Goal: Answer question/provide support

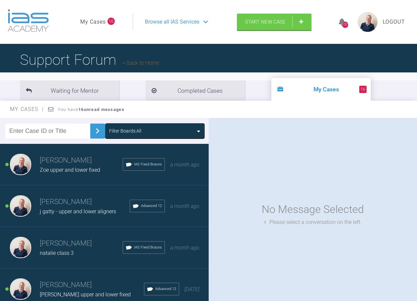
click at [60, 164] on h3 "[PERSON_NAME]" at bounding box center [81, 160] width 83 height 11
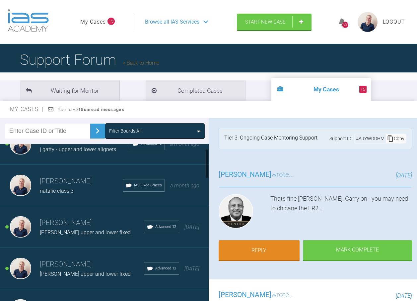
scroll to position [66, 0]
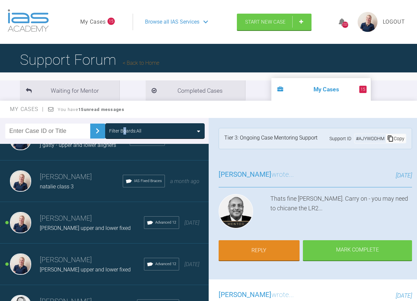
click at [124, 128] on div "Filter Boards: All" at bounding box center [125, 130] width 32 height 7
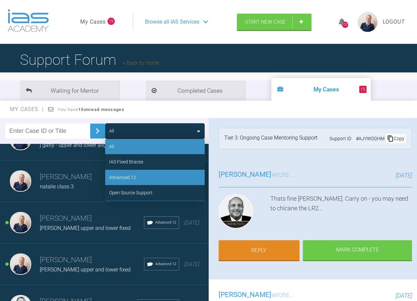
click at [132, 174] on div "Advanced 12" at bounding box center [122, 177] width 27 height 7
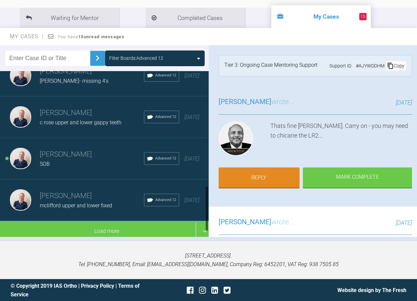
scroll to position [73, 0]
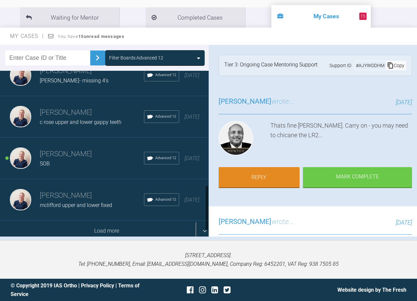
click at [90, 220] on div "Load more" at bounding box center [107, 230] width 214 height 21
click at [109, 220] on div "Load more" at bounding box center [107, 230] width 214 height 21
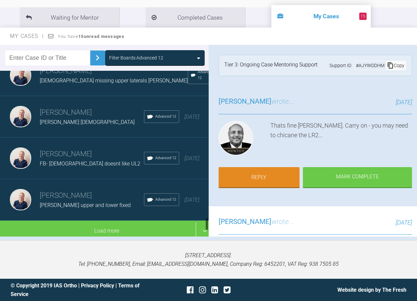
scroll to position [1811, 0]
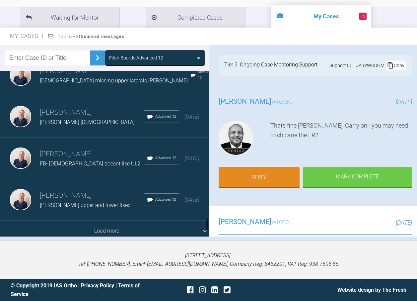
drag, startPoint x: 103, startPoint y: 217, endPoint x: 102, endPoint y: 213, distance: 4.3
click at [103, 220] on div "Load more" at bounding box center [107, 230] width 214 height 21
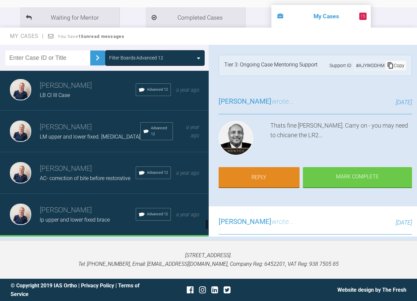
scroll to position [2267, 0]
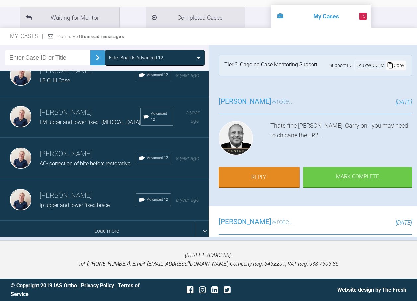
click at [100, 220] on div "Load more" at bounding box center [107, 230] width 214 height 21
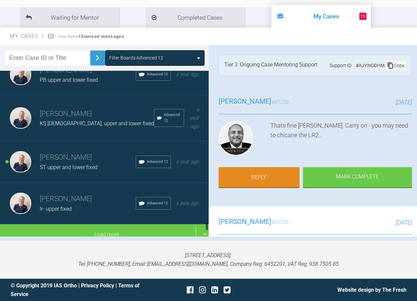
scroll to position [2769, 0]
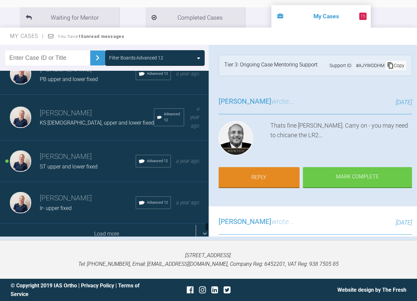
click at [104, 223] on div "Load more" at bounding box center [107, 233] width 214 height 21
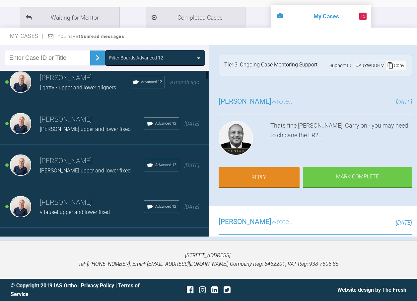
scroll to position [0, 0]
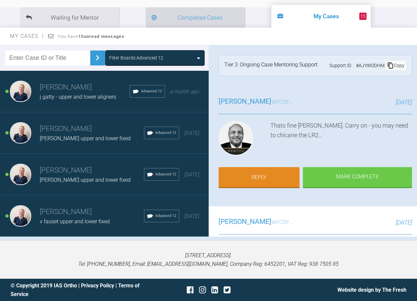
click at [187, 17] on li "Completed Cases" at bounding box center [196, 17] width 100 height 20
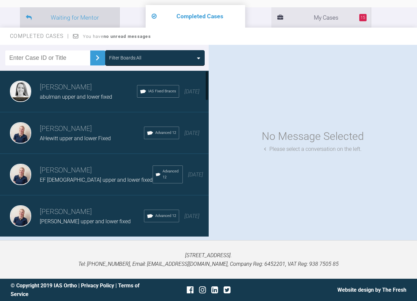
click at [67, 19] on li "Waiting for Mentor" at bounding box center [70, 17] width 100 height 20
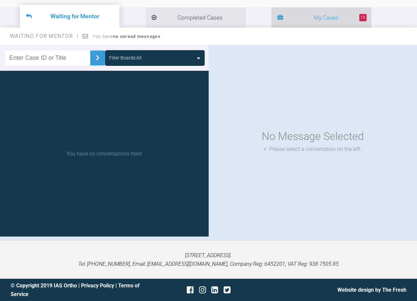
click at [272, 14] on li "15 My Cases" at bounding box center [322, 17] width 100 height 20
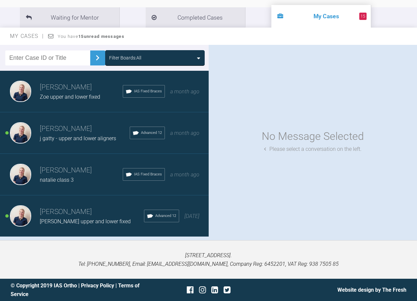
click at [56, 56] on input "text" at bounding box center [47, 57] width 85 height 15
type input "[PERSON_NAME]"
click at [92, 53] on img at bounding box center [97, 57] width 11 height 11
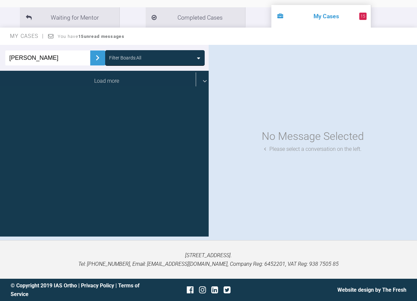
click at [199, 81] on div "Load more" at bounding box center [107, 81] width 214 height 21
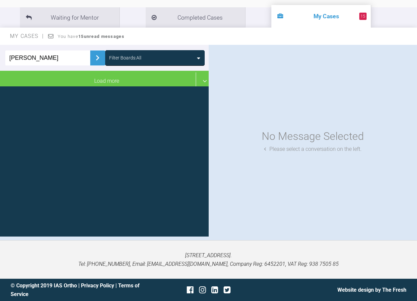
click at [152, 57] on div "Filter Boards: All" at bounding box center [155, 57] width 92 height 7
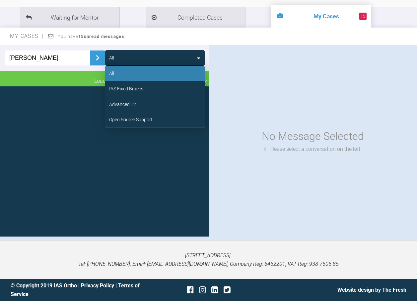
click at [150, 69] on div "All" at bounding box center [155, 73] width 100 height 15
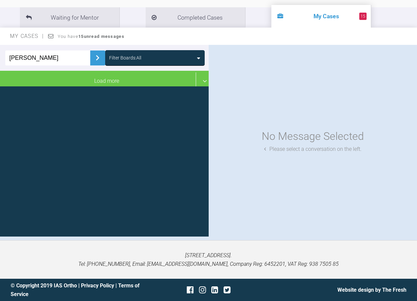
drag, startPoint x: 46, startPoint y: 55, endPoint x: -1, endPoint y: 55, distance: 47.1
click at [0, 55] on html "My Cases 15 Logout Browse all IAS Services Start New Case 1321 Logout Support F…" at bounding box center [208, 114] width 417 height 374
click at [92, 57] on img at bounding box center [97, 57] width 11 height 11
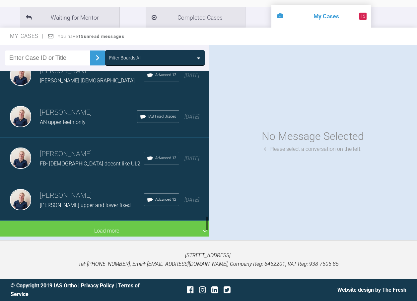
scroll to position [1521, 0]
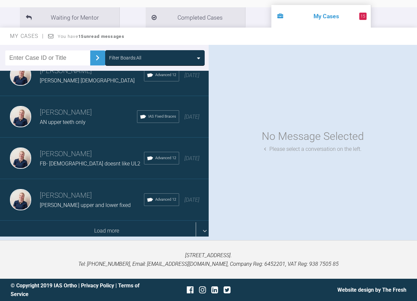
click at [105, 220] on div "Load more" at bounding box center [107, 230] width 214 height 21
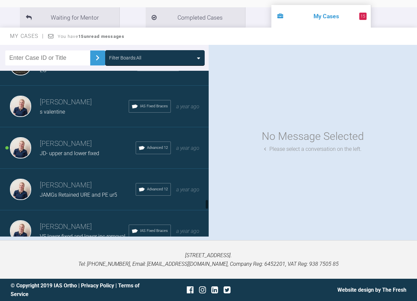
scroll to position [2052, 0]
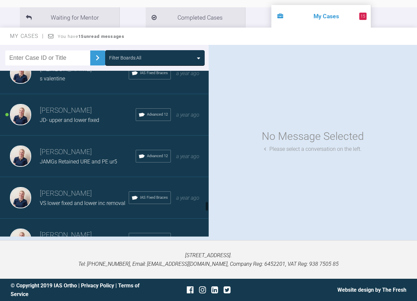
click at [82, 124] on div "JD- upper and lower fixed" at bounding box center [88, 120] width 96 height 9
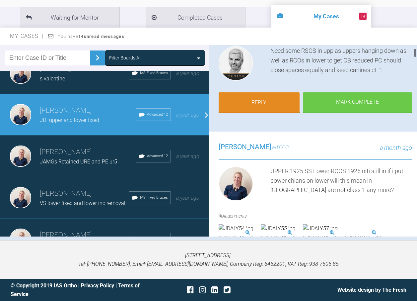
scroll to position [66, 0]
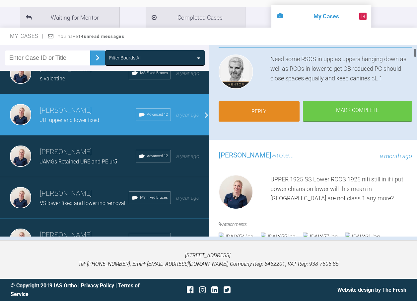
click at [270, 109] on link "Reply" at bounding box center [259, 111] width 81 height 21
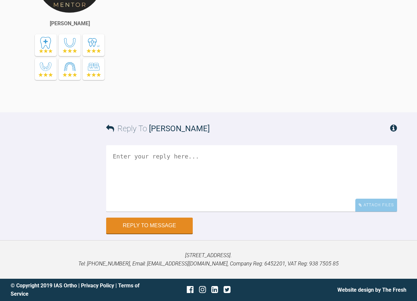
scroll to position [4633, 0]
